Goal: Information Seeking & Learning: Learn about a topic

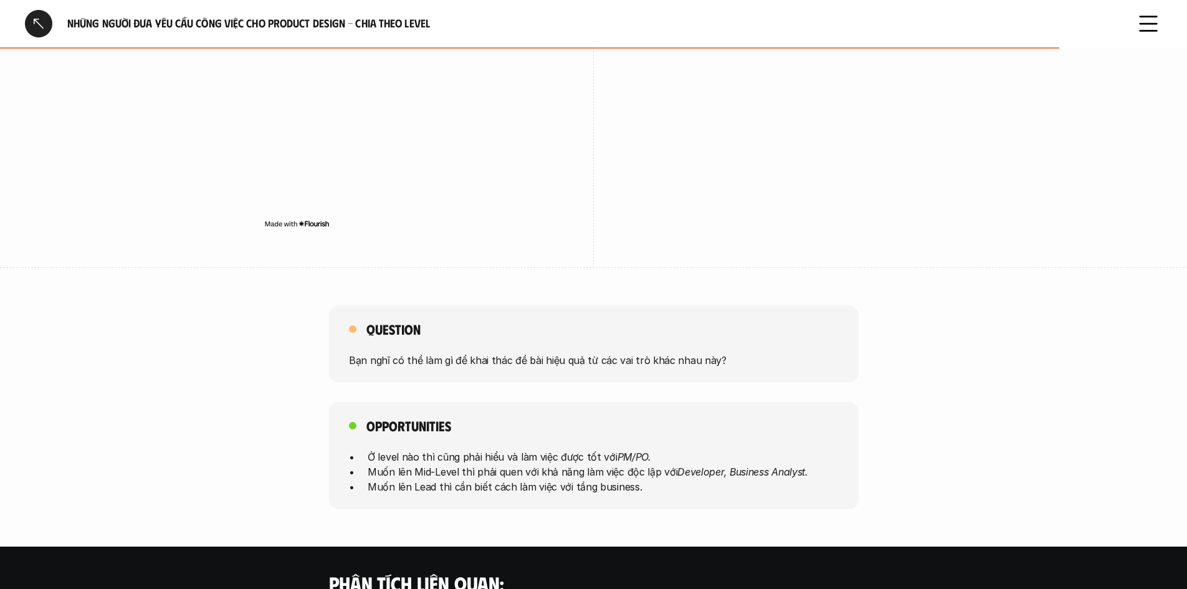
scroll to position [2612, 0]
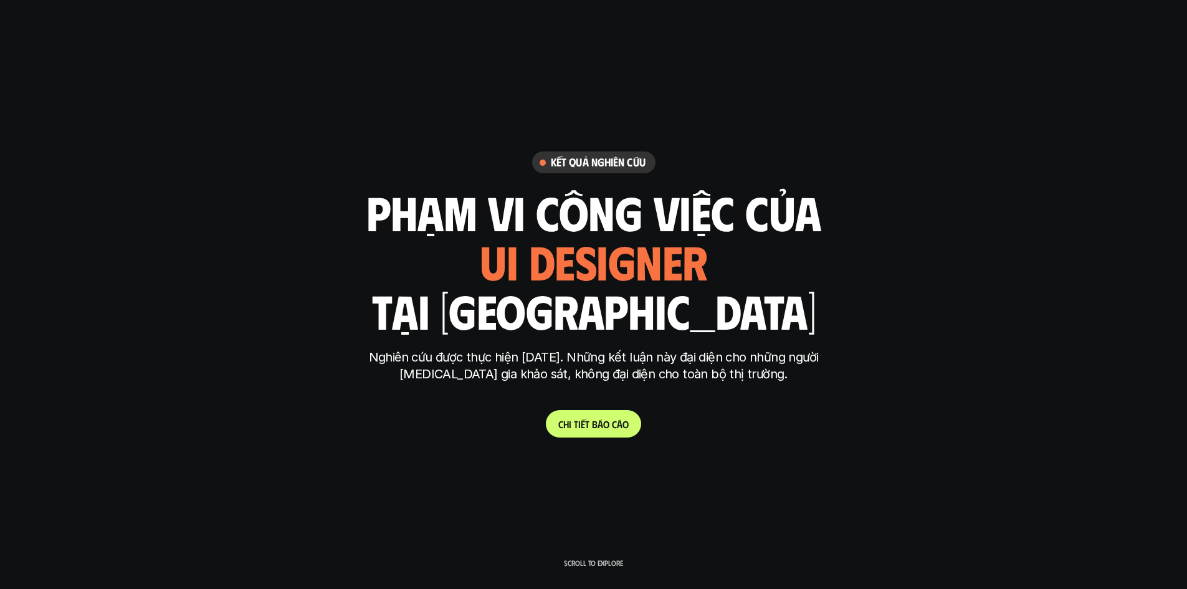
scroll to position [4604, 0]
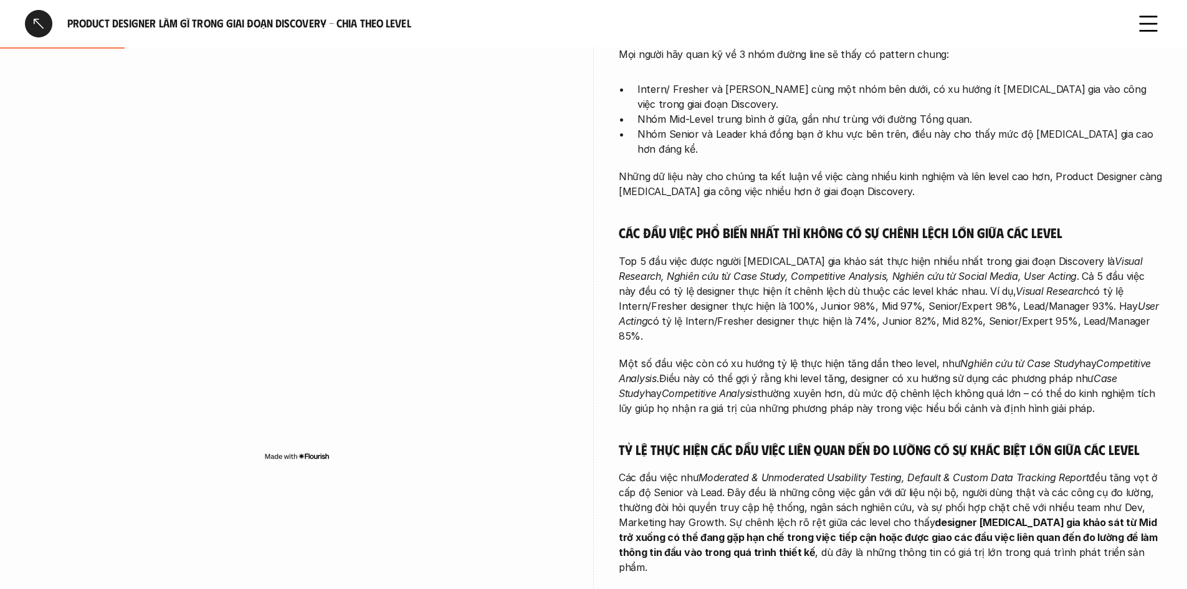
scroll to position [436, 0]
drag, startPoint x: 866, startPoint y: 447, endPoint x: 764, endPoint y: 449, distance: 101.5
click at [764, 470] on em "Moderated & Unmoderated Usability Testing, Default & Custom Data Tracking Report" at bounding box center [893, 476] width 390 height 12
click at [756, 453] on div at bounding box center [756, 453] width 0 height 0
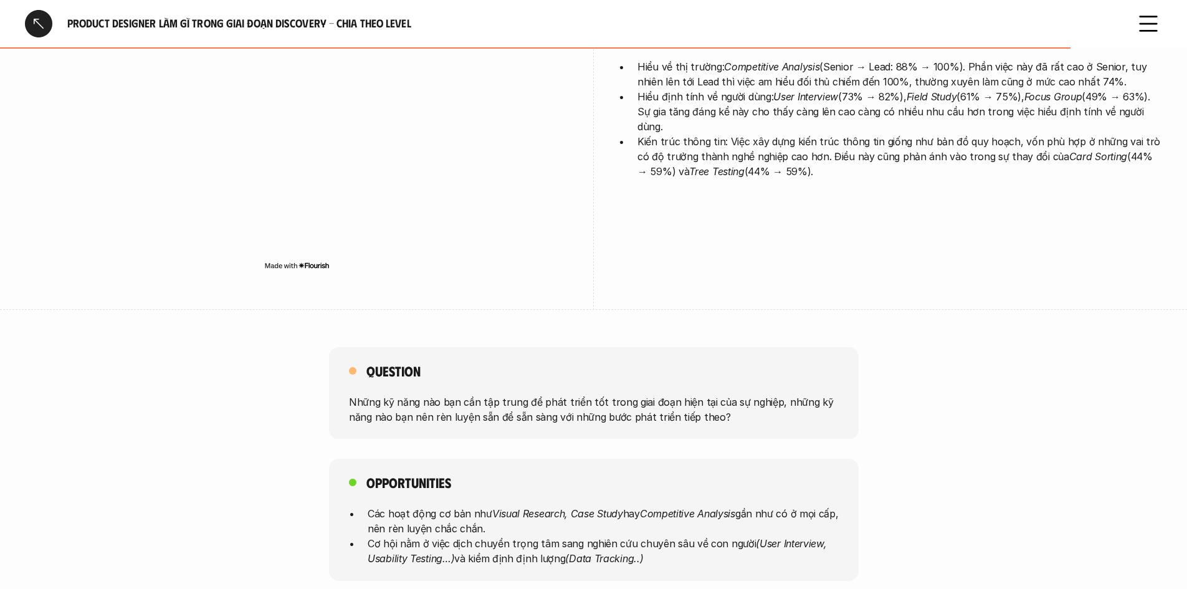
scroll to position [3182, 0]
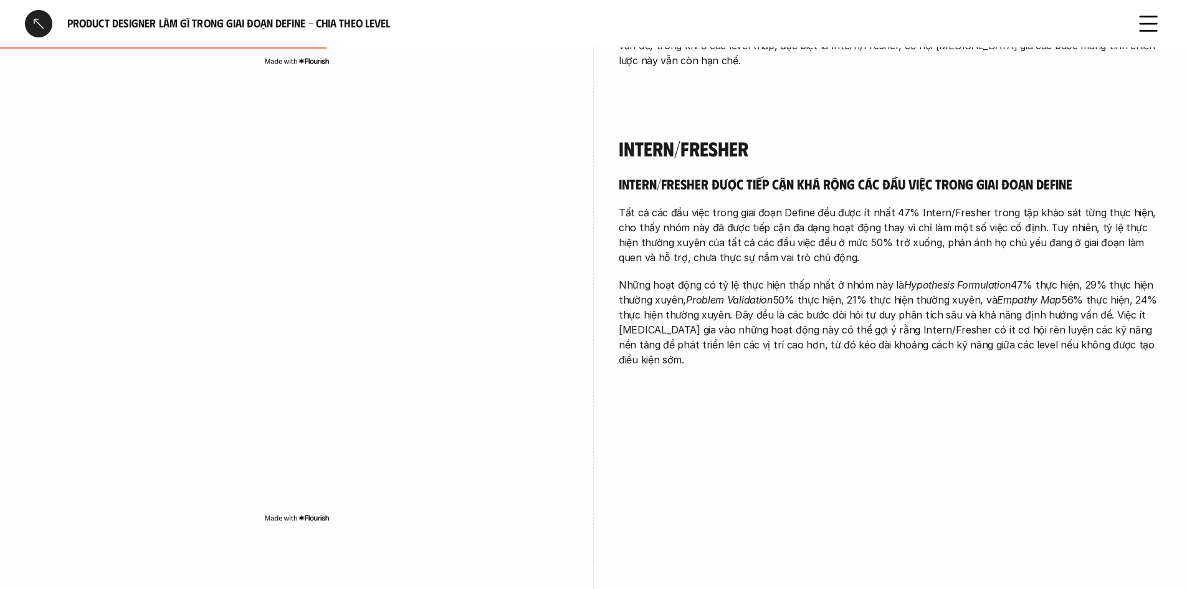
scroll to position [997, 0]
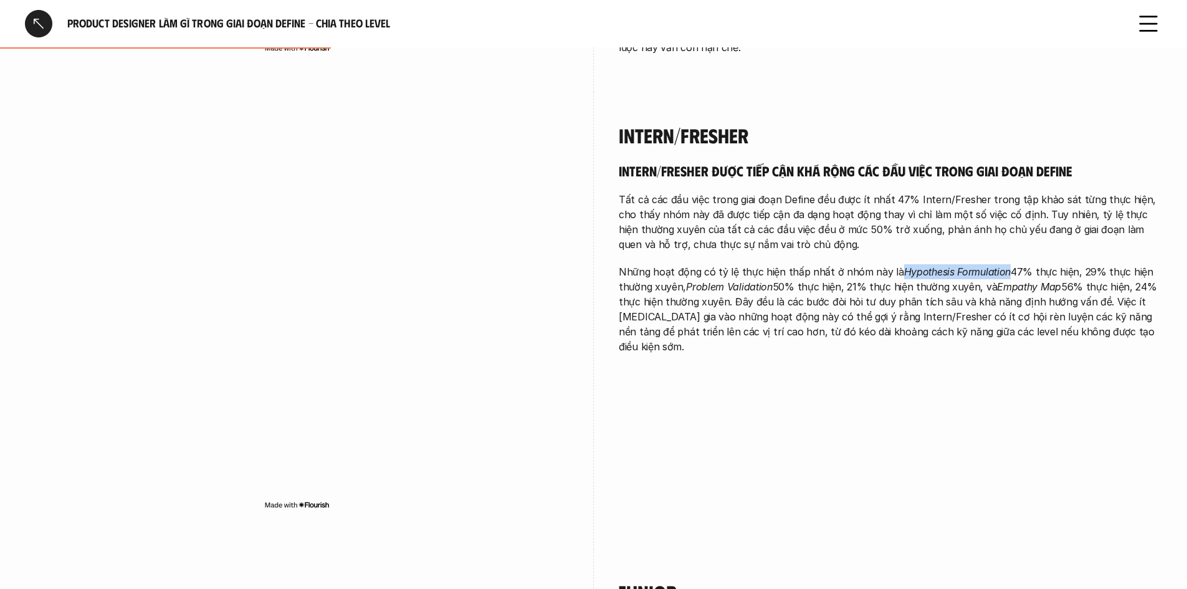
drag, startPoint x: 1000, startPoint y: 242, endPoint x: 888, endPoint y: 241, distance: 111.5
click at [888, 264] on p "Những hoạt động có tỷ lệ thực hiện thấp nhất ở nhóm này là Hypothesis Formulati…" at bounding box center [890, 309] width 543 height 90
click at [1007, 296] on p "Những hoạt động có tỷ lệ thực hiện thấp nhất ở nhóm này là Hypothesis Formulati…" at bounding box center [890, 309] width 543 height 90
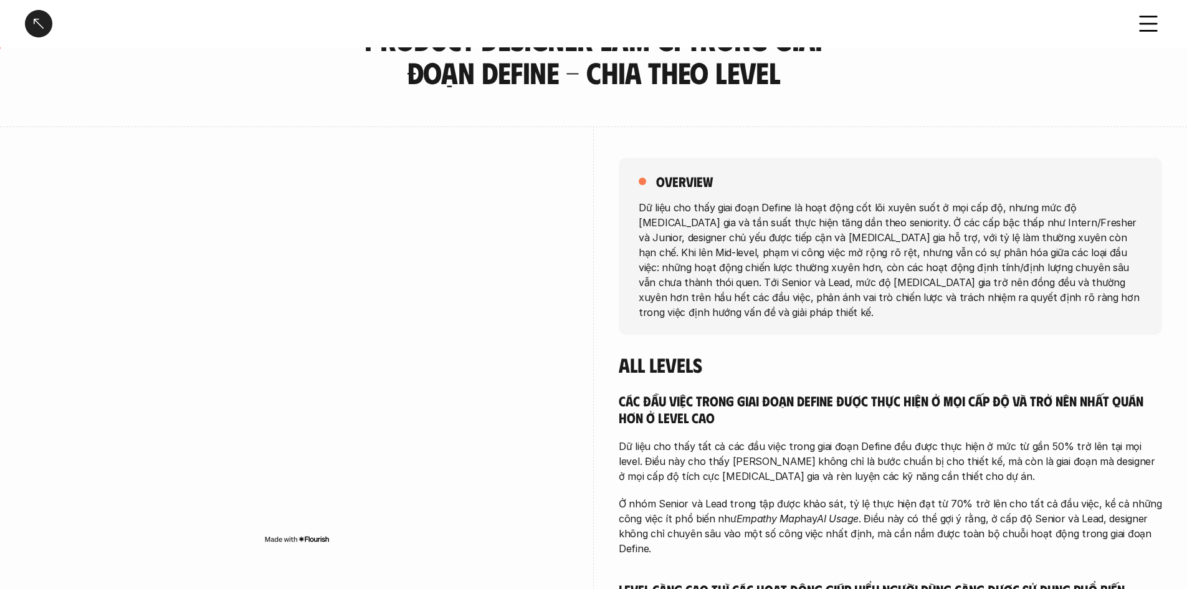
scroll to position [187, 0]
